Goal: Transaction & Acquisition: Purchase product/service

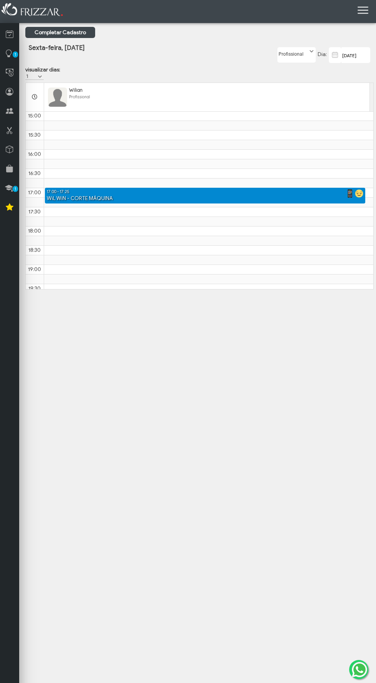
click at [356, 198] on img at bounding box center [359, 193] width 8 height 8
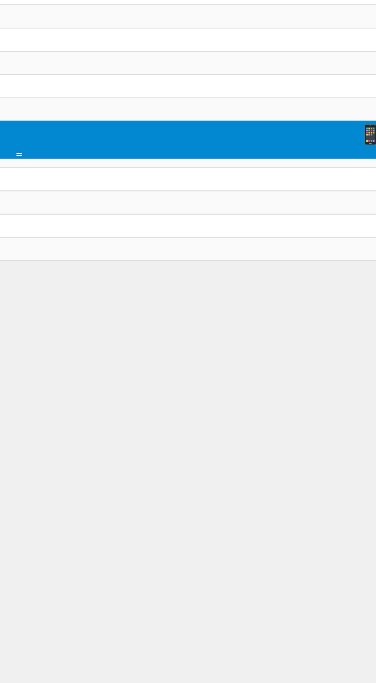
scroll to position [264, 0]
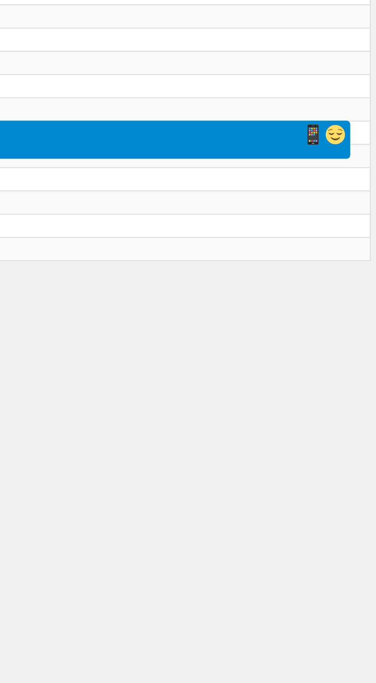
click at [346, 241] on img at bounding box center [350, 237] width 8 height 8
click at [356, 241] on img at bounding box center [359, 237] width 8 height 8
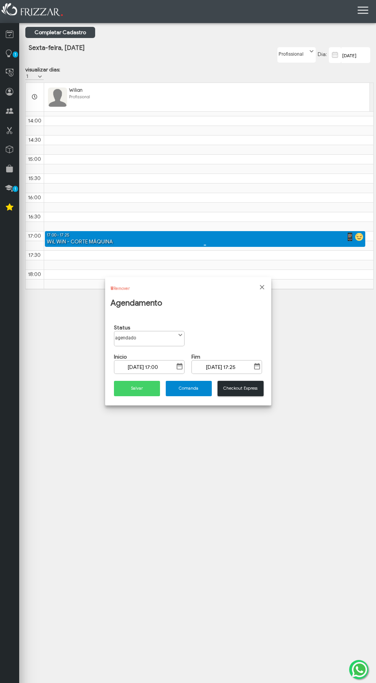
scroll to position [4, 37]
click at [257, 390] on span "Checkout Express" at bounding box center [240, 388] width 35 height 6
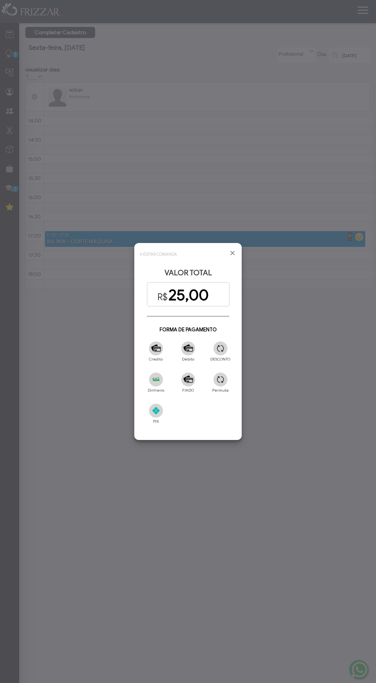
click at [73, 306] on div at bounding box center [188, 341] width 376 height 683
click at [191, 385] on img at bounding box center [188, 379] width 14 height 14
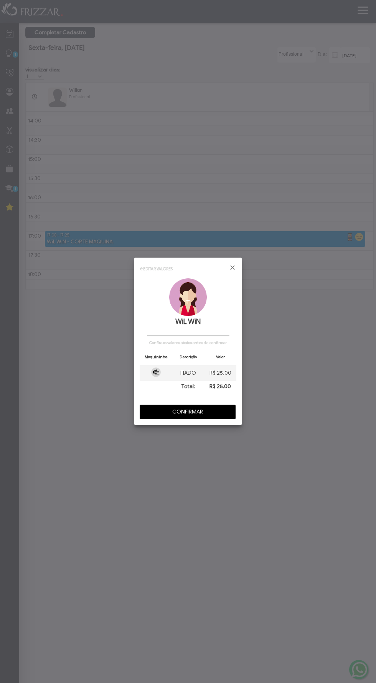
click at [153, 409] on span "CONFIRMAR" at bounding box center [187, 412] width 85 height 12
click at [169, 411] on span "CONFIRMAR" at bounding box center [187, 412] width 85 height 12
click at [165, 411] on span "CONFIRMAR" at bounding box center [187, 412] width 85 height 12
click at [242, 273] on div at bounding box center [188, 341] width 376 height 683
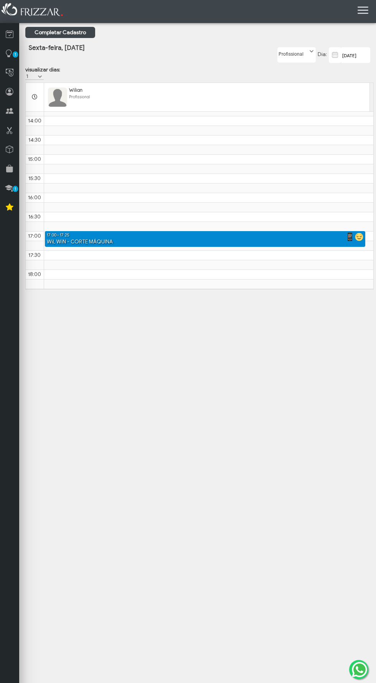
click at [8, 168] on icon at bounding box center [10, 169] width 8 height 10
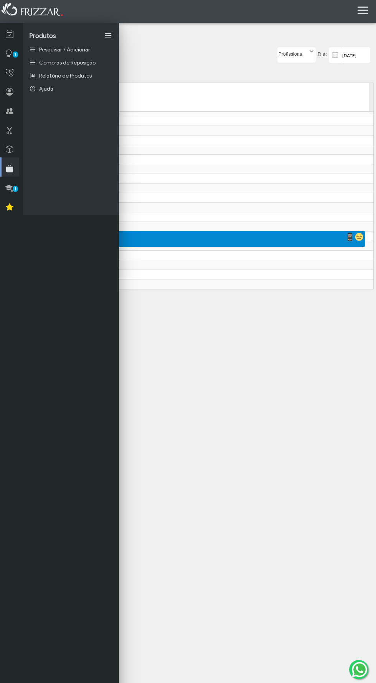
click at [8, 187] on icon at bounding box center [9, 188] width 8 height 10
click at [0, 147] on link at bounding box center [9, 147] width 19 height 19
click at [0, 131] on link at bounding box center [9, 128] width 19 height 19
click at [9, 111] on icon at bounding box center [10, 111] width 8 height 10
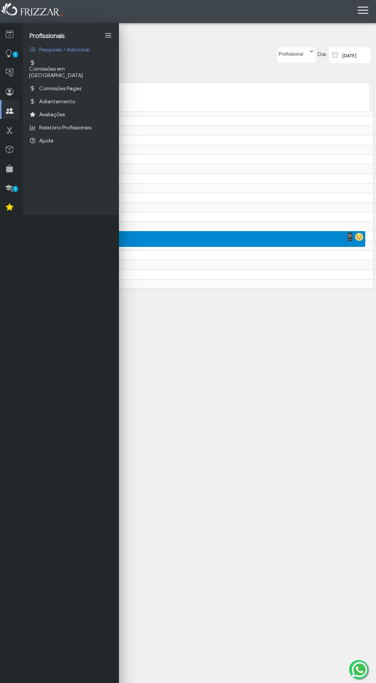
click at [8, 91] on icon at bounding box center [10, 92] width 8 height 10
click at [108, 33] on link at bounding box center [108, 35] width 9 height 9
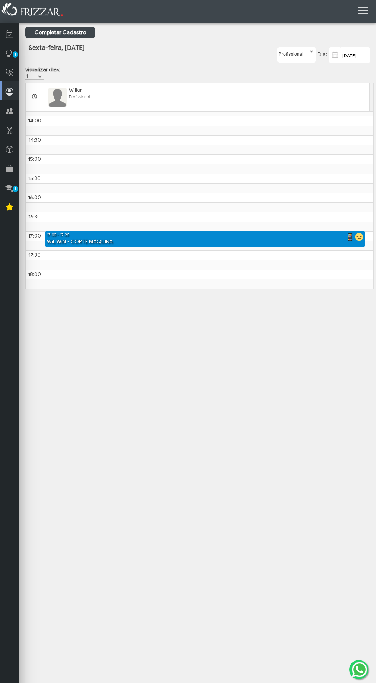
click at [0, 100] on link at bounding box center [9, 109] width 19 height 19
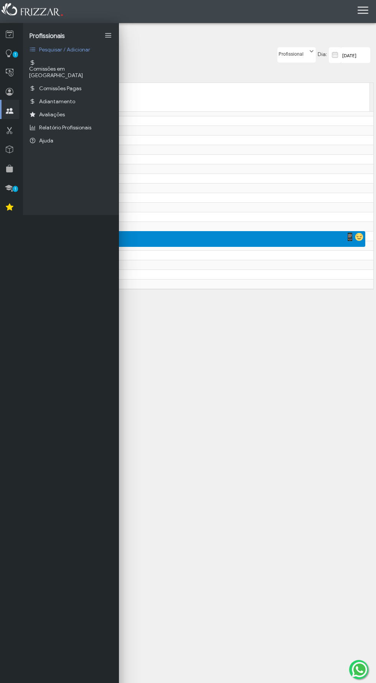
click at [0, 83] on link at bounding box center [9, 90] width 19 height 19
click at [9, 72] on icon at bounding box center [10, 73] width 8 height 10
click at [61, 129] on span "Formas de Pagamento" at bounding box center [67, 128] width 56 height 7
click at [47, 117] on span "DRE" at bounding box center [44, 115] width 10 height 7
click at [64, 79] on link "Comandas Fechadas" at bounding box center [71, 75] width 96 height 13
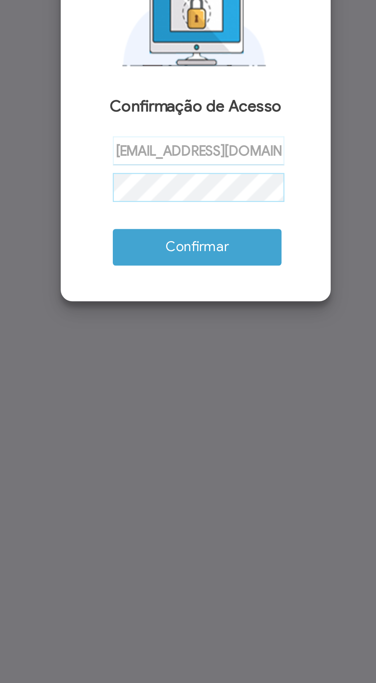
click at [155, 385] on button "Confirmar" at bounding box center [188, 392] width 67 height 15
